Goal: Navigation & Orientation: Understand site structure

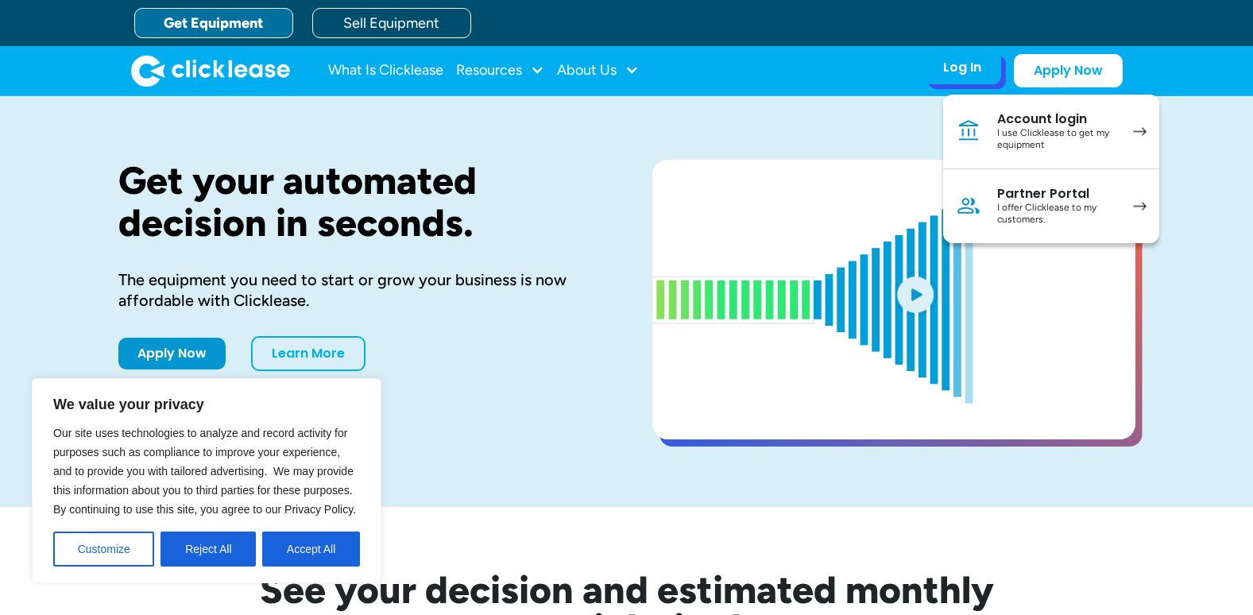
click at [1033, 130] on div "I use Clicklease to get my equipment" at bounding box center [1057, 139] width 120 height 25
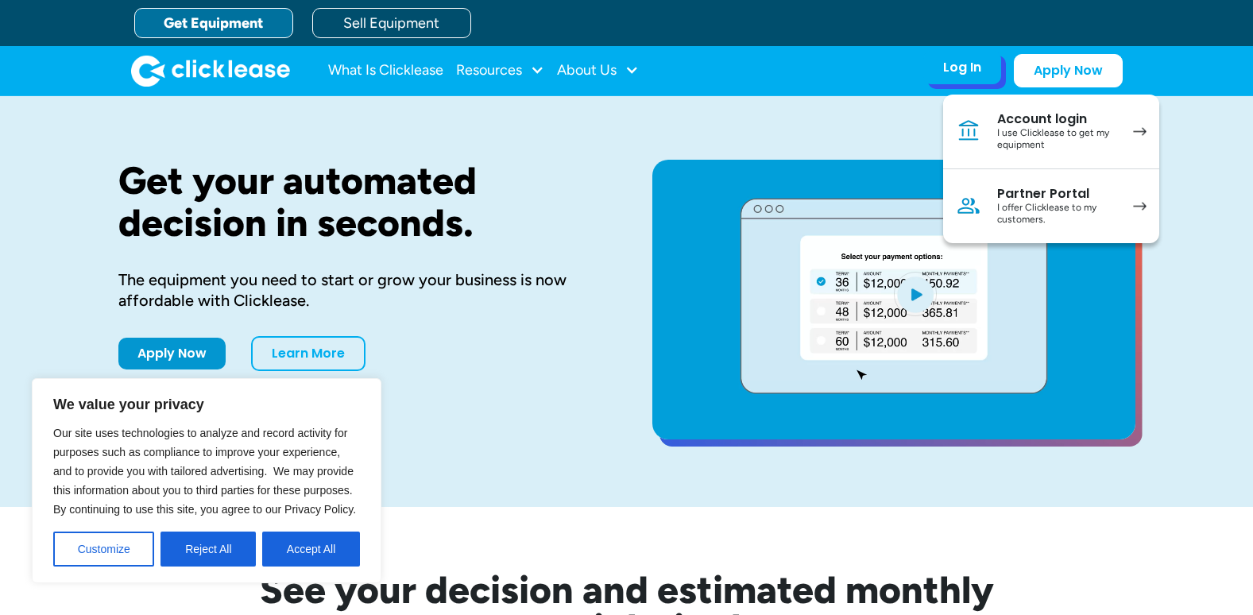
click at [1053, 193] on div "Partner Portal" at bounding box center [1057, 194] width 120 height 16
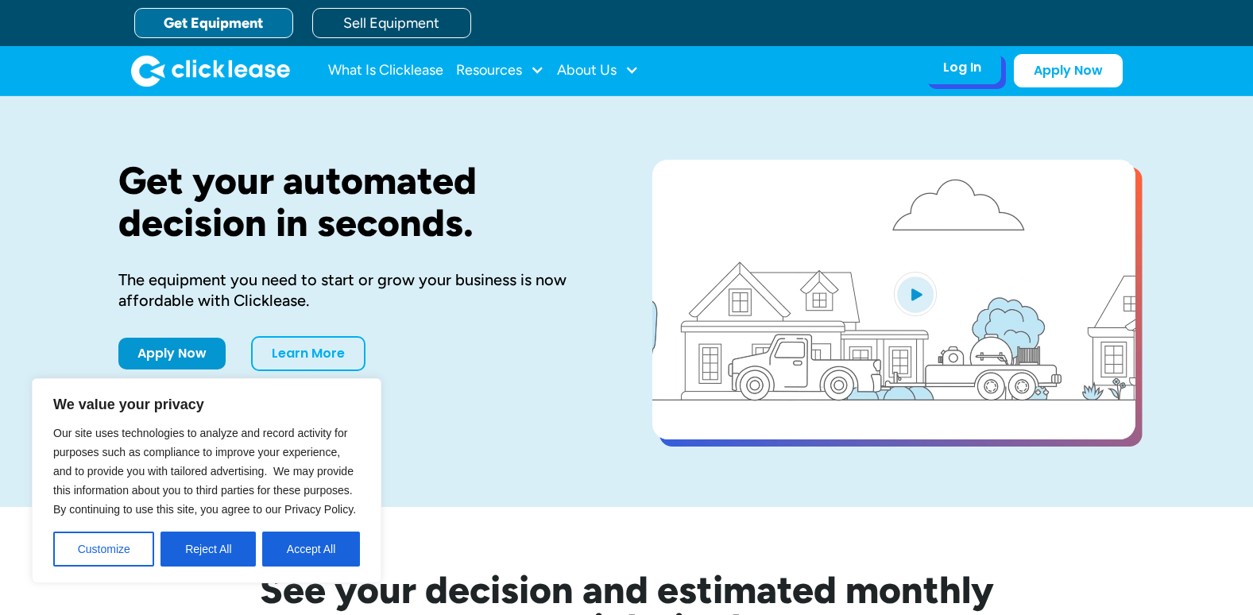
click at [951, 68] on div "Log In" at bounding box center [962, 68] width 38 height 16
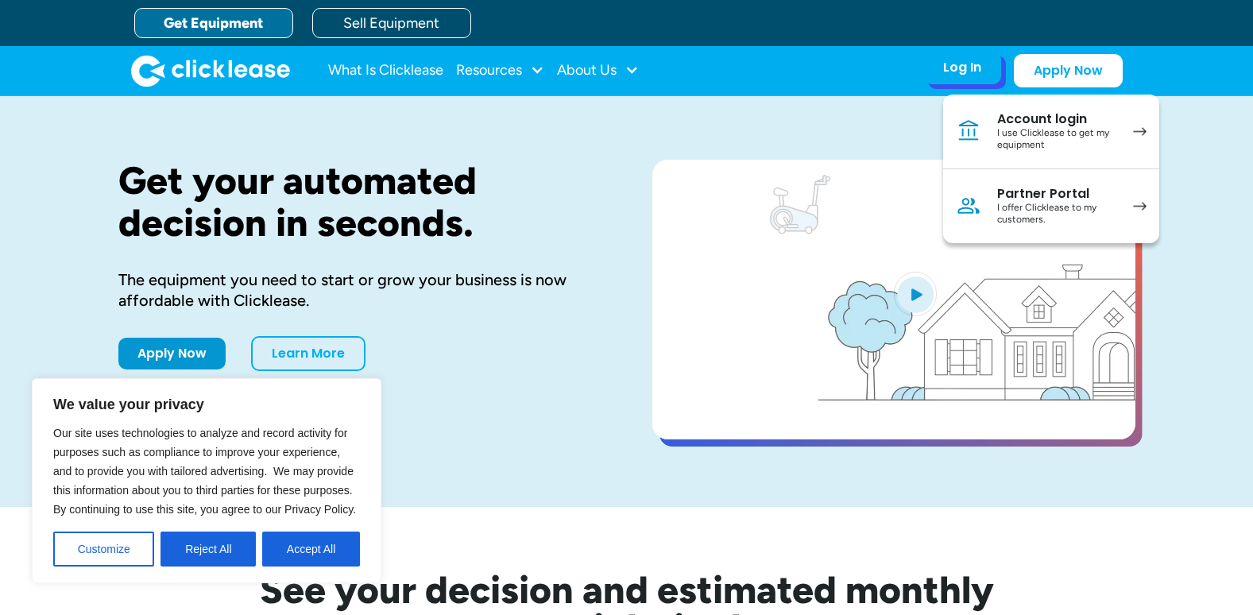
click at [1034, 207] on div "I offer Clicklease to my customers." at bounding box center [1057, 214] width 120 height 25
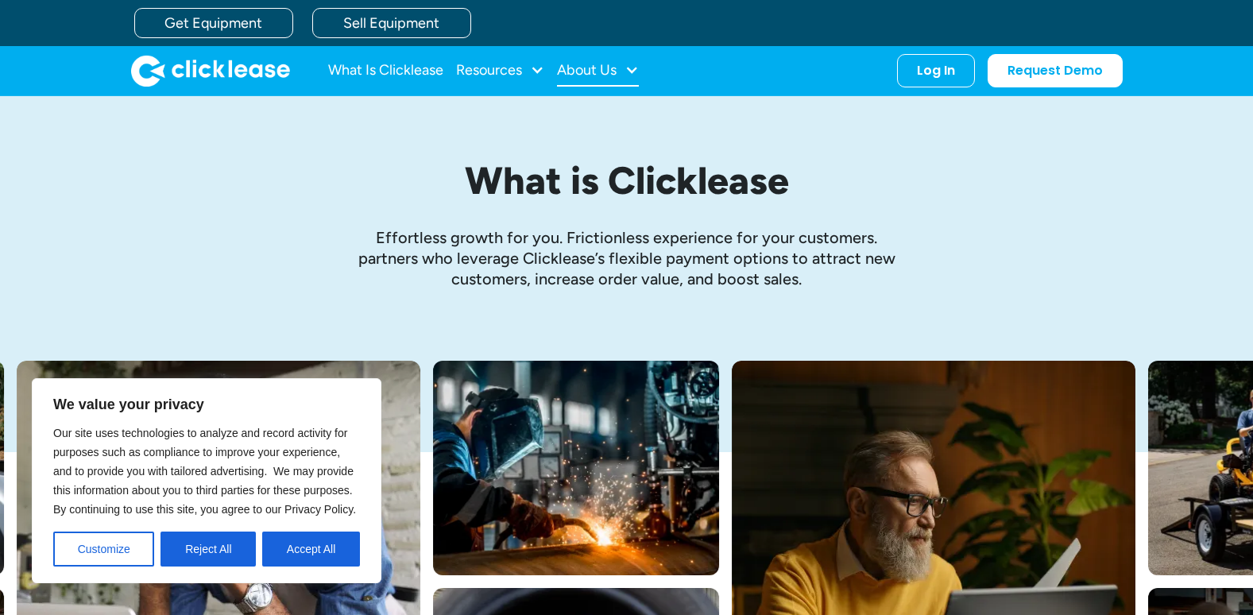
click at [598, 70] on div "About Us" at bounding box center [587, 70] width 60 height 0
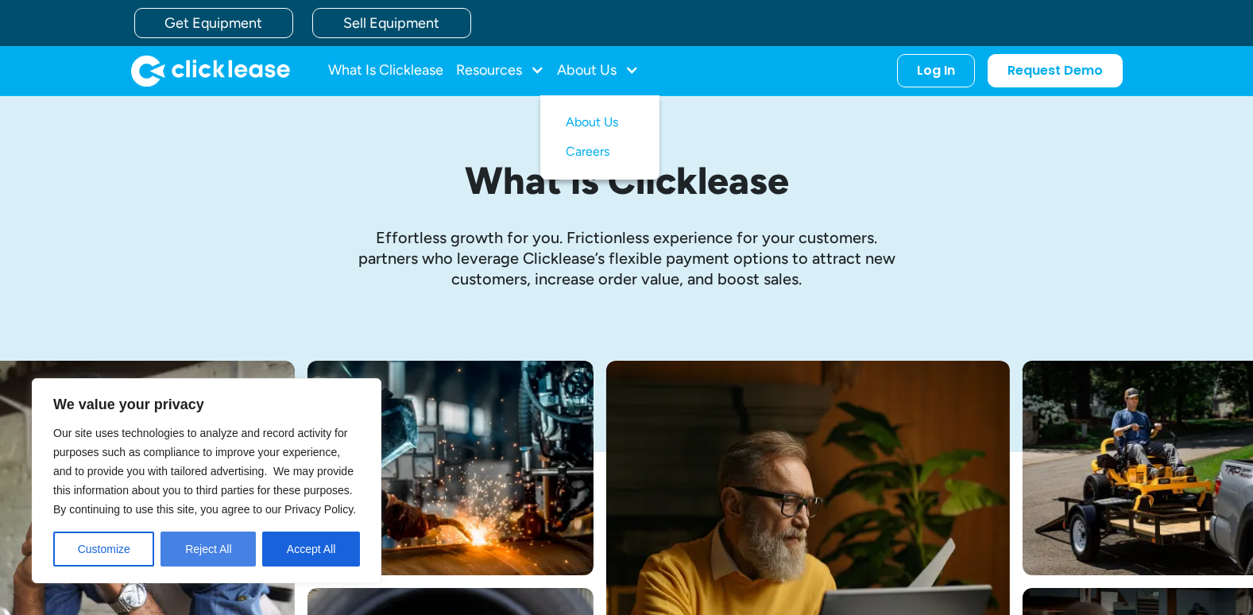
click at [237, 543] on button "Reject All" at bounding box center [207, 549] width 95 height 35
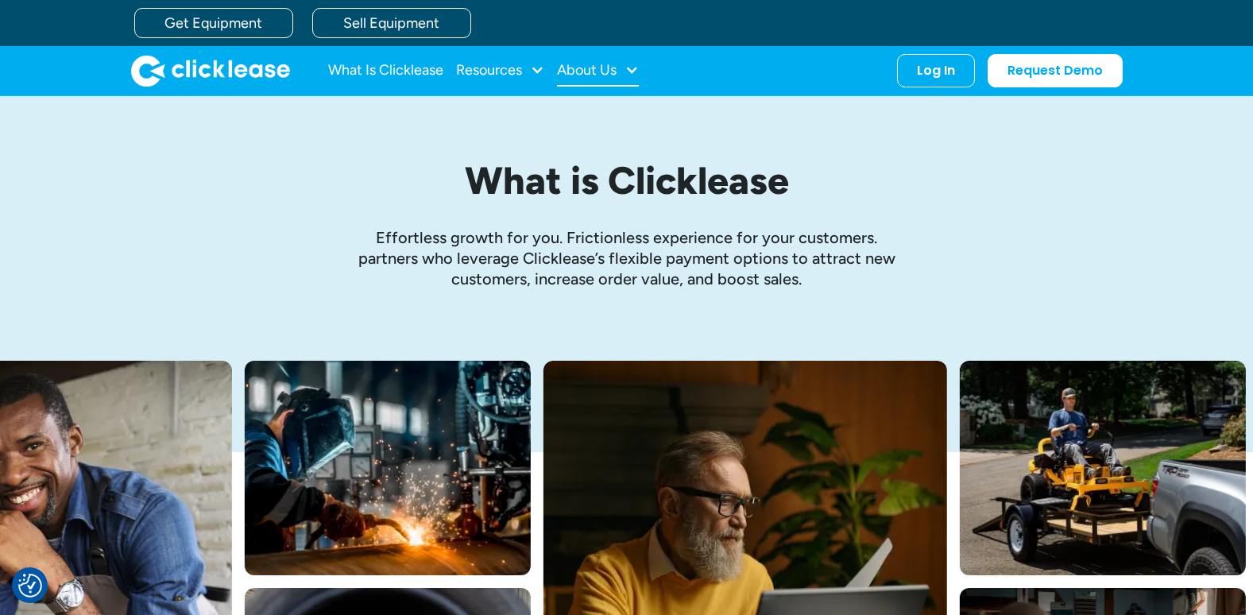
click at [578, 58] on div "About Us" at bounding box center [598, 71] width 82 height 32
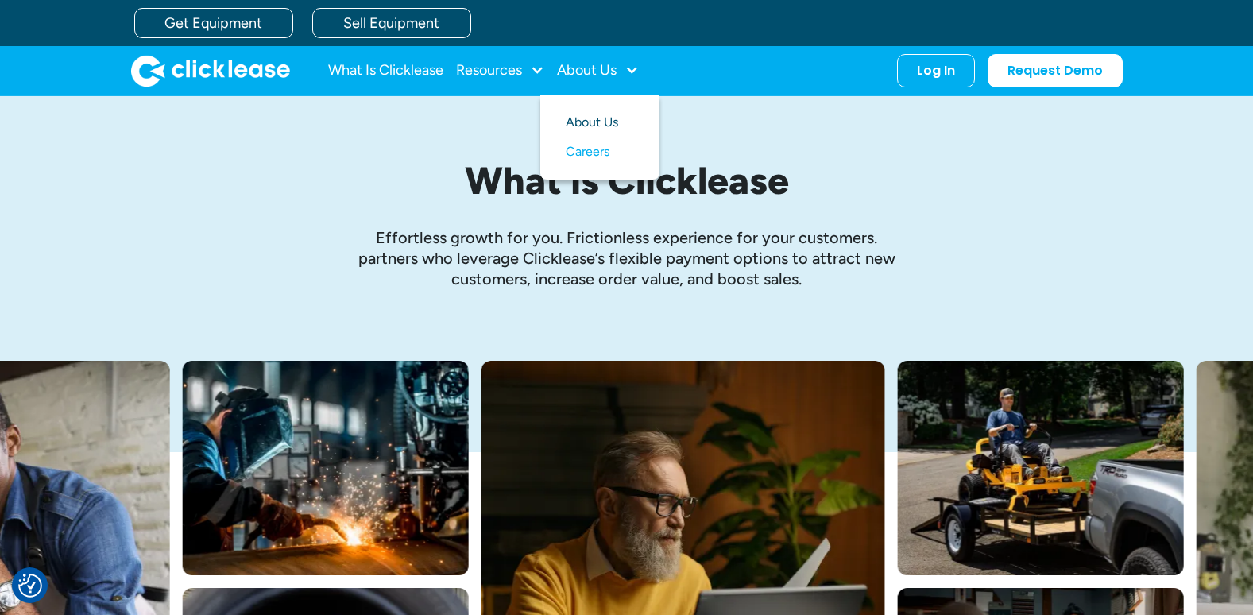
click at [591, 119] on link "About Us" at bounding box center [600, 122] width 68 height 29
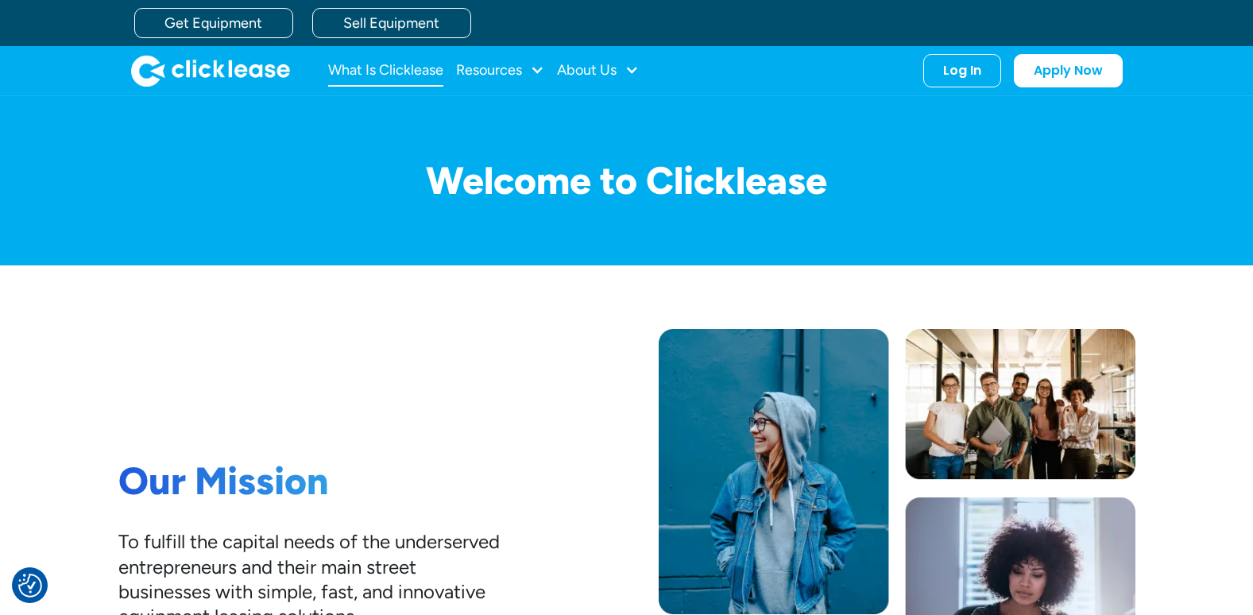
click at [417, 69] on link "What Is Clicklease" at bounding box center [385, 71] width 115 height 32
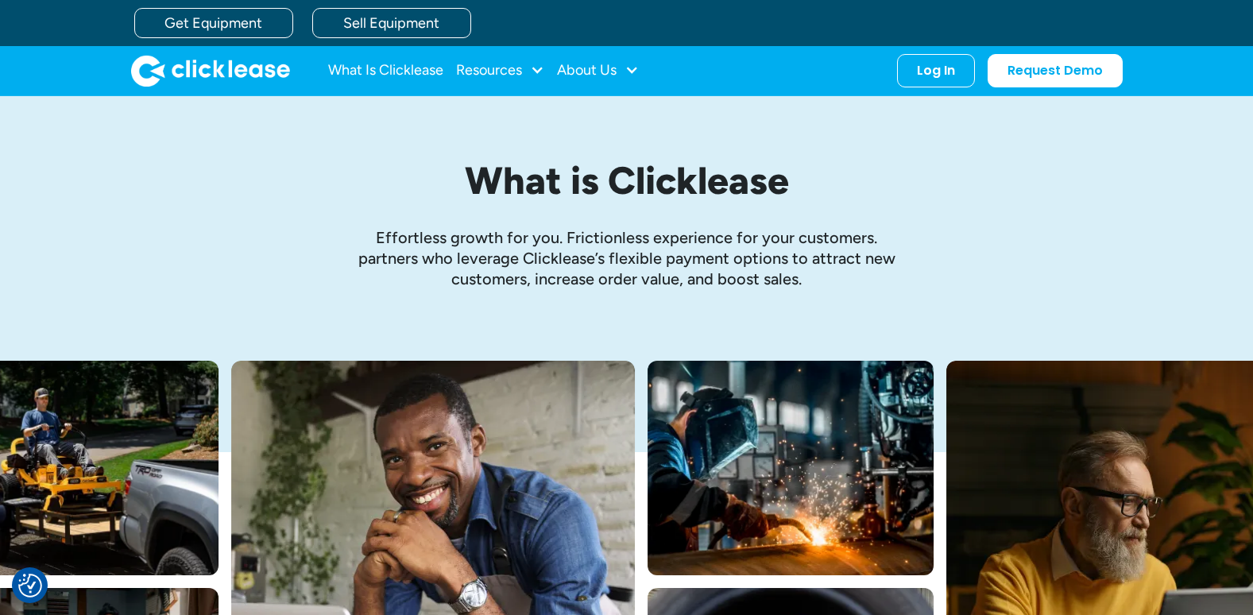
click at [218, 58] on img "home" at bounding box center [210, 71] width 159 height 32
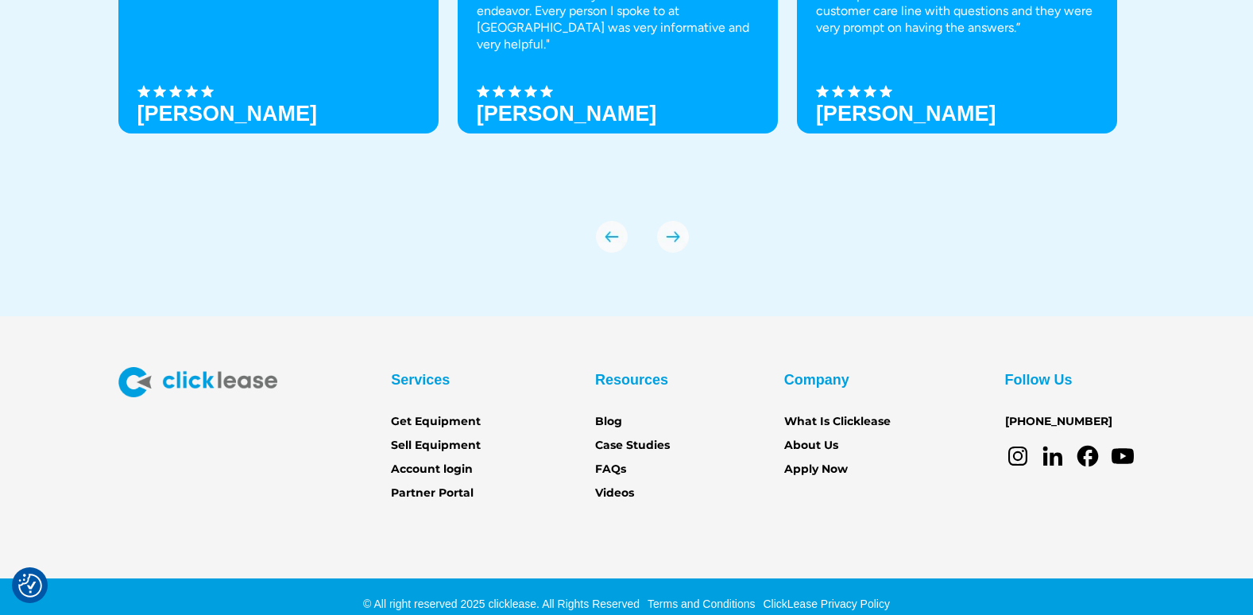
scroll to position [5590, 0]
